Goal: Navigation & Orientation: Find specific page/section

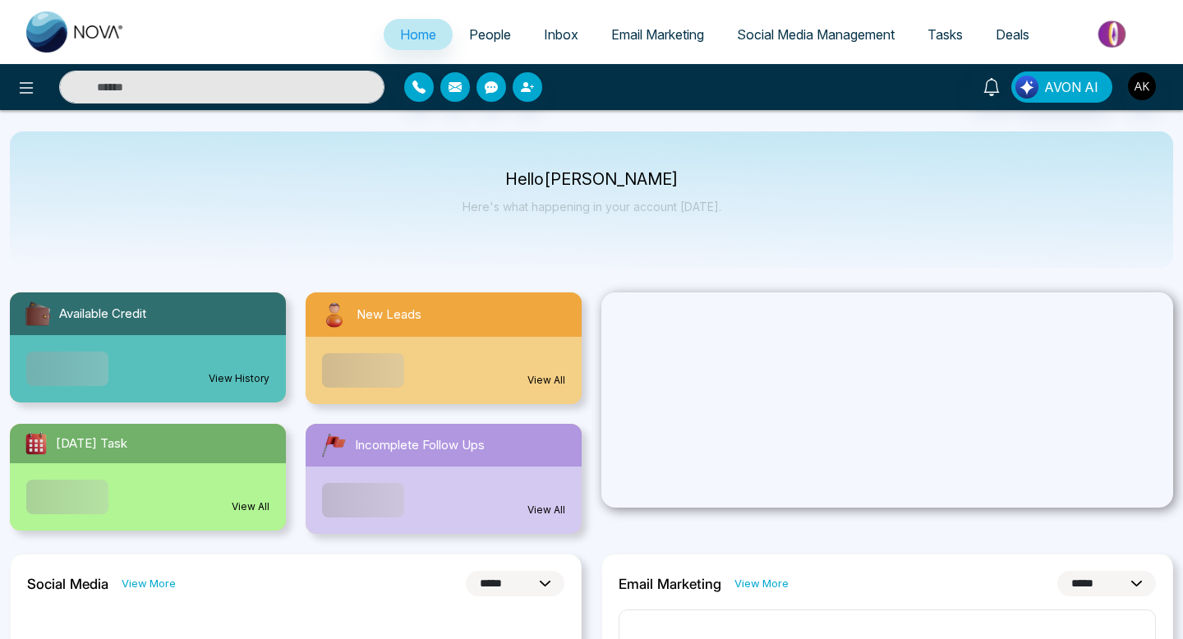
select select "*"
click at [473, 39] on span "People" at bounding box center [490, 34] width 42 height 16
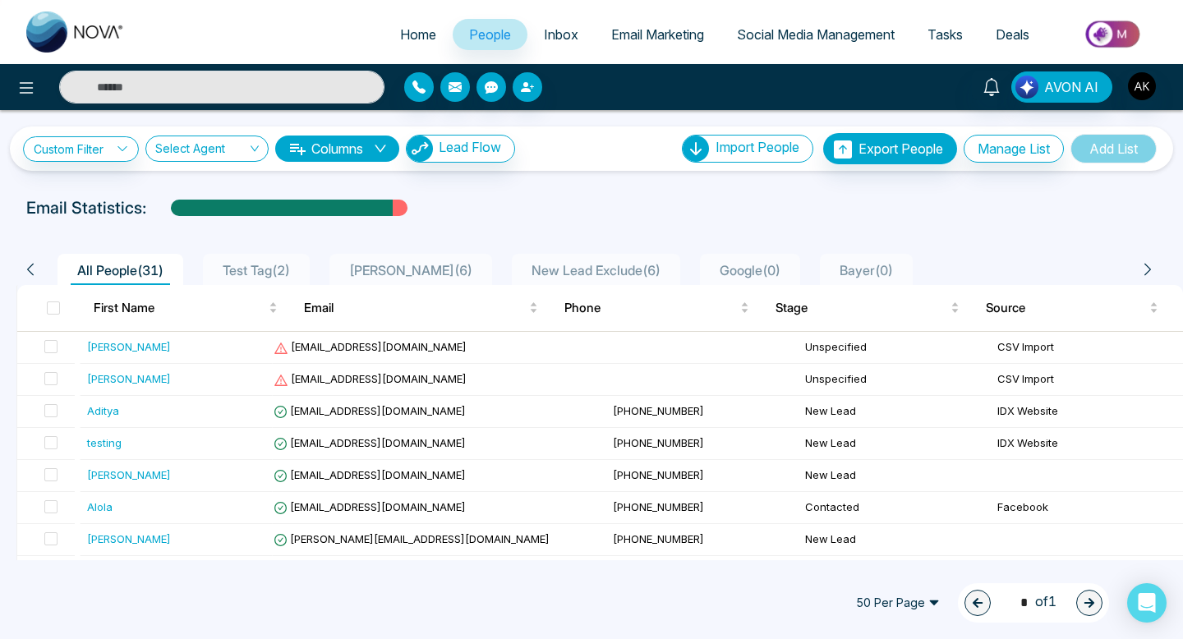
click at [816, 31] on span "Social Media Management" at bounding box center [816, 34] width 158 height 16
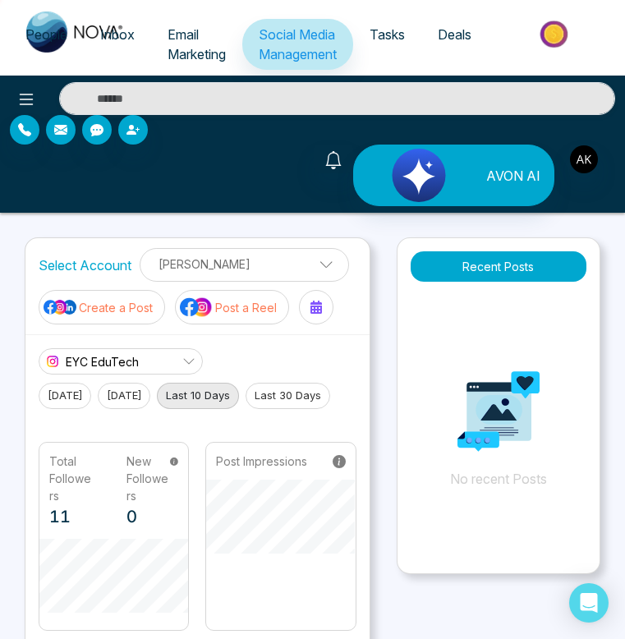
click at [178, 51] on span "Email Marketing" at bounding box center [197, 44] width 58 height 36
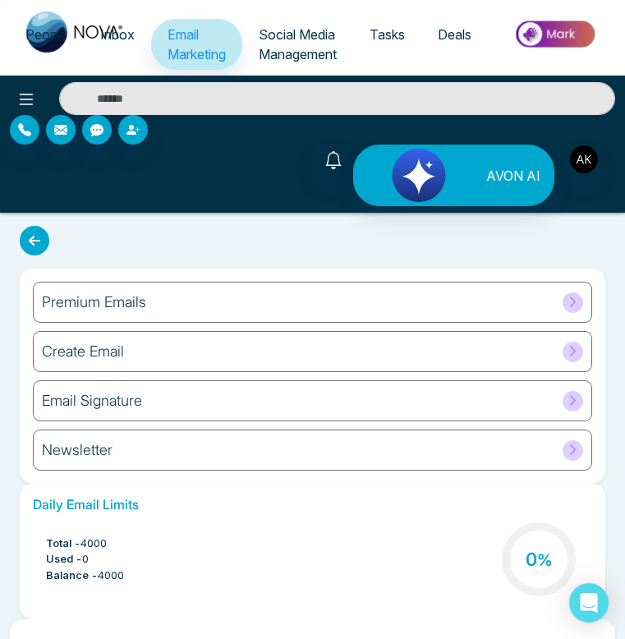
click at [40, 32] on span "People" at bounding box center [46, 34] width 42 height 16
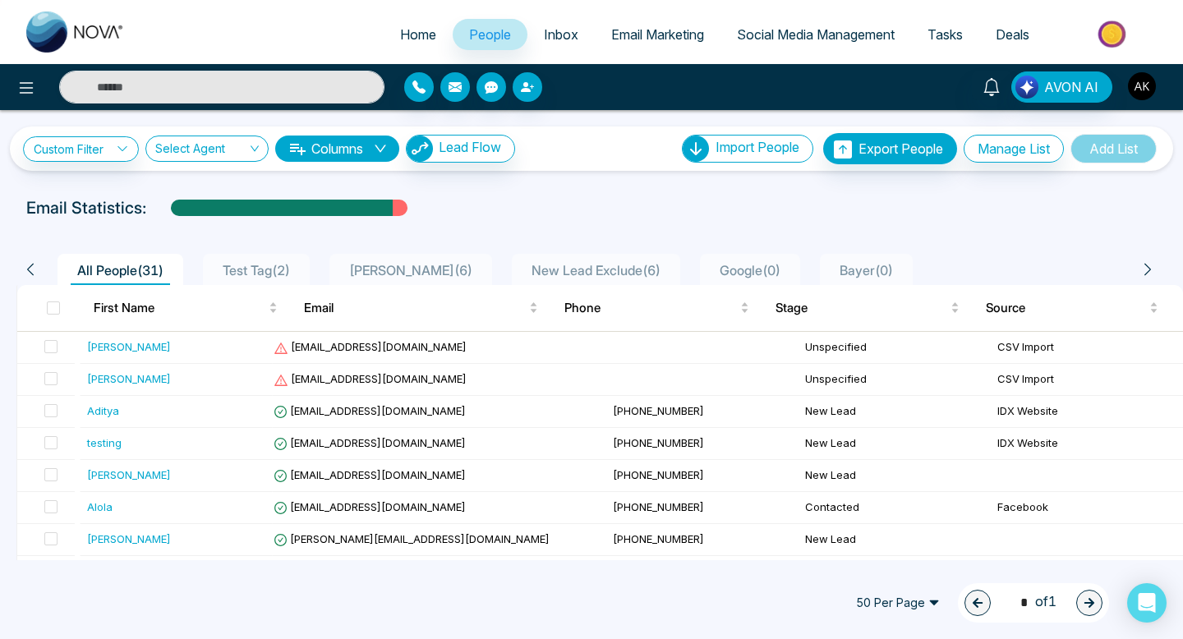
click at [1140, 88] on img "button" at bounding box center [1142, 86] width 28 height 28
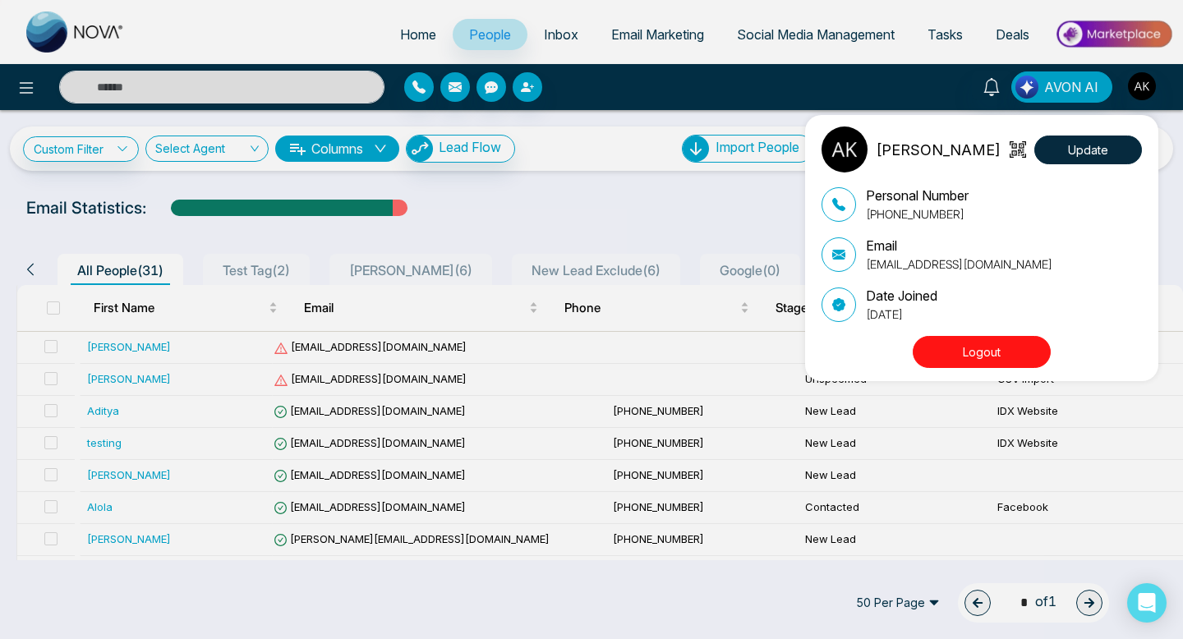
click at [997, 360] on button "Logout" at bounding box center [982, 352] width 138 height 32
